Goal: Information Seeking & Learning: Learn about a topic

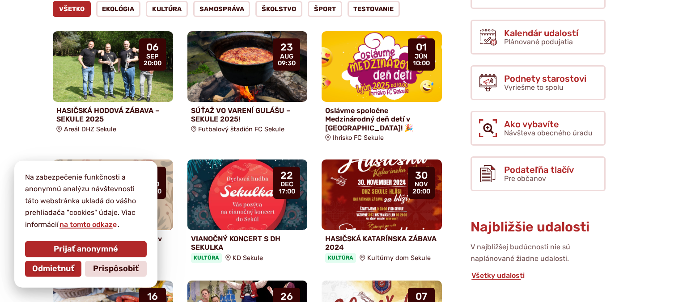
scroll to position [236, 0]
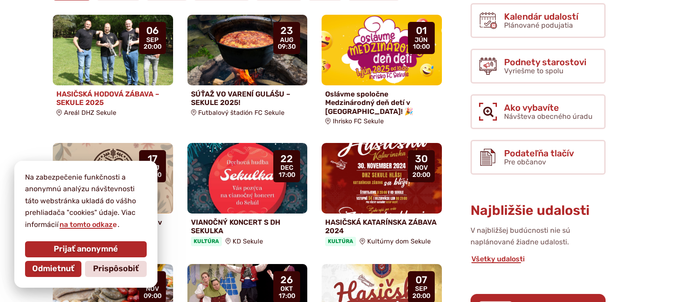
click at [119, 90] on h4 "HASIČSKÁ HODOVÁ ZÁBAVA – SEKULE 2025" at bounding box center [112, 98] width 113 height 17
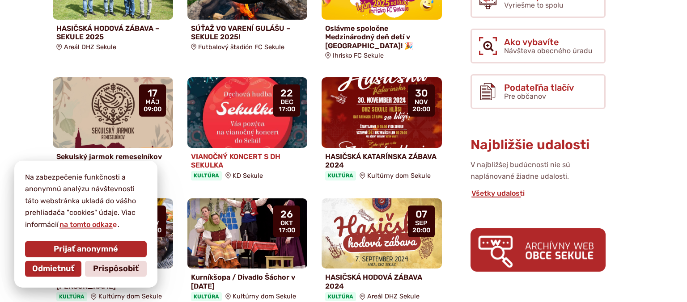
scroll to position [377, 0]
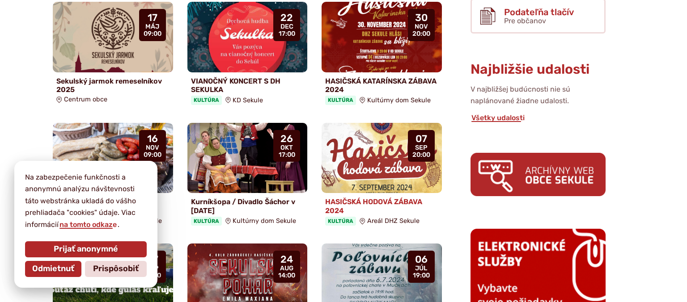
click at [390, 154] on img at bounding box center [382, 158] width 138 height 81
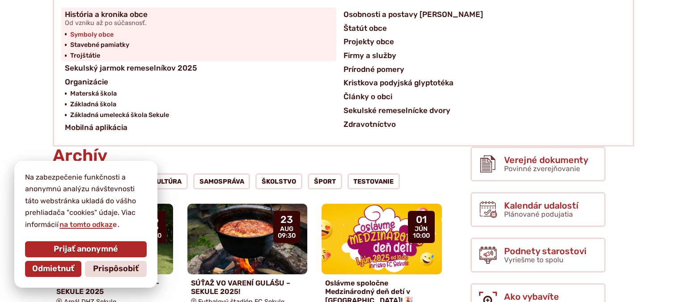
scroll to position [94, 0]
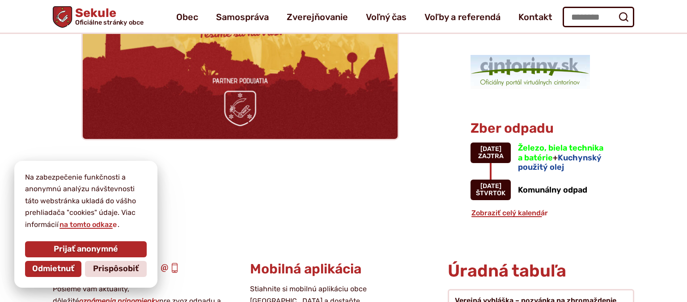
scroll to position [472, 0]
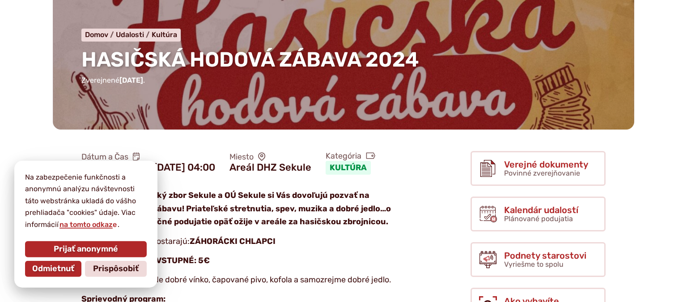
scroll to position [94, 0]
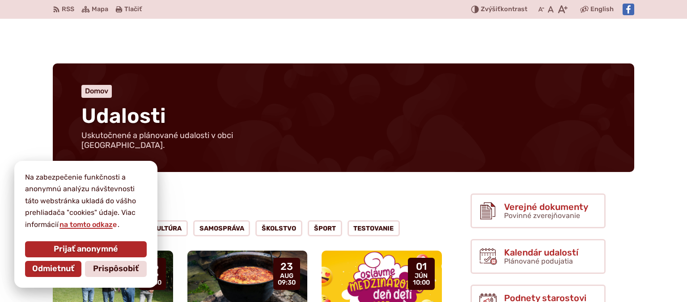
scroll to position [94, 0]
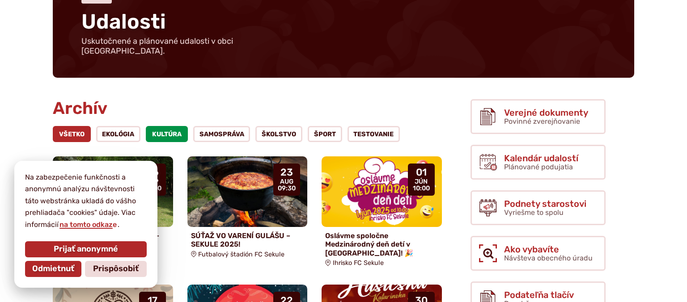
click at [158, 126] on link "Kultúra" at bounding box center [167, 134] width 42 height 16
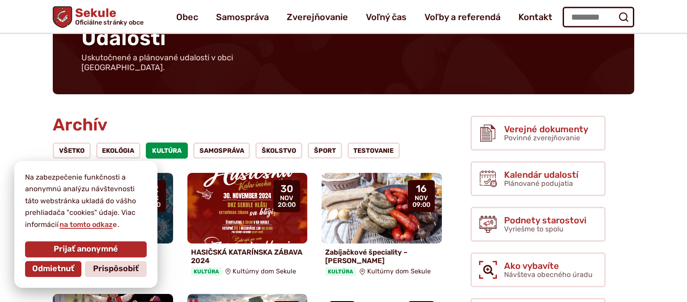
scroll to position [47, 0]
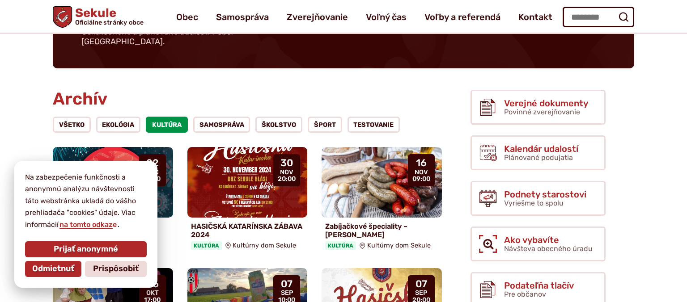
scroll to position [94, 0]
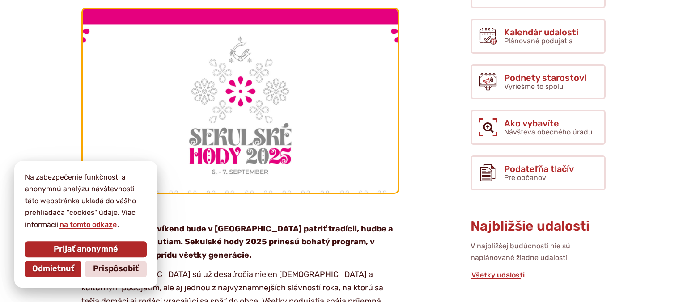
scroll to position [330, 0]
